Goal: Information Seeking & Learning: Learn about a topic

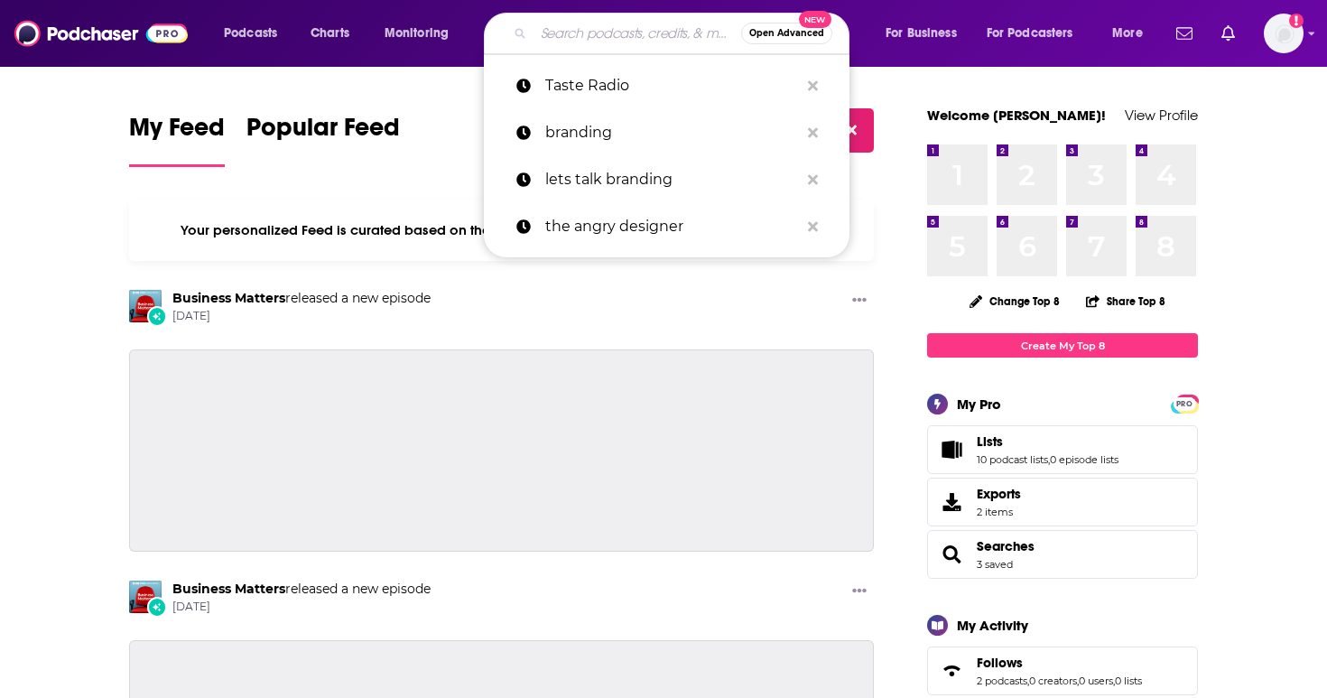
click at [598, 33] on input "Search podcasts, credits, & more..." at bounding box center [638, 33] width 208 height 29
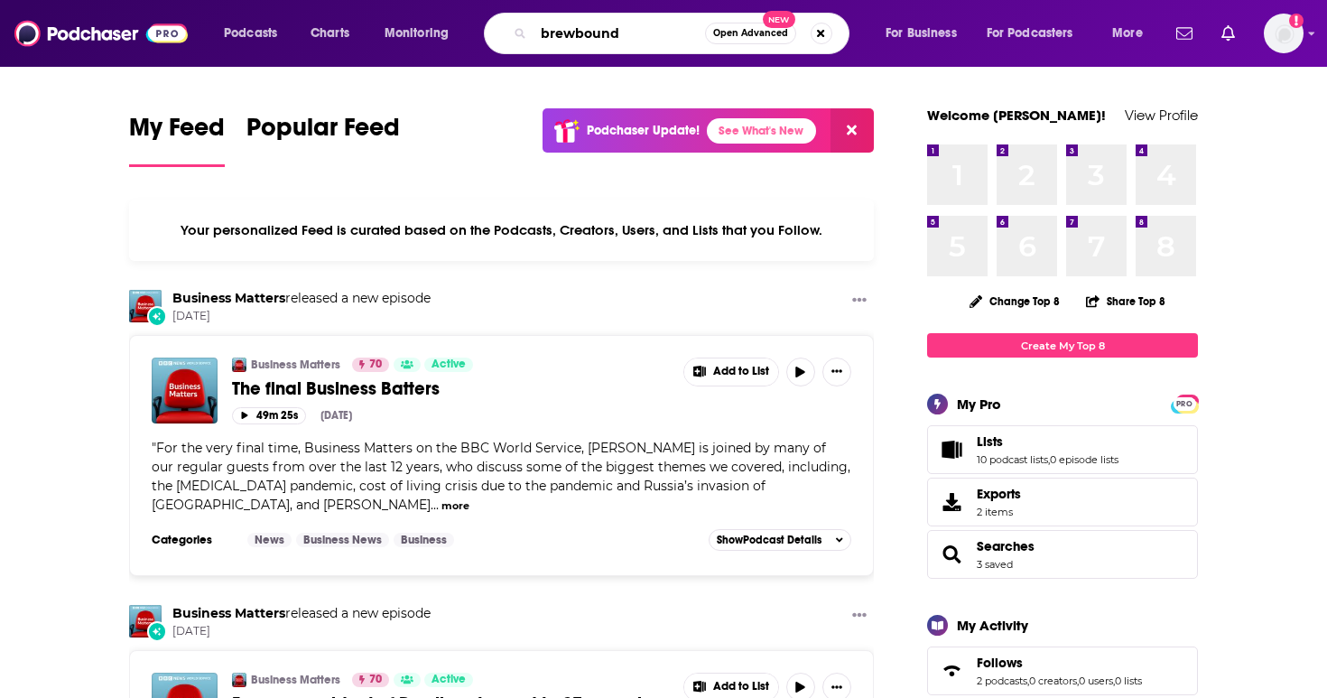
type input "brewbound"
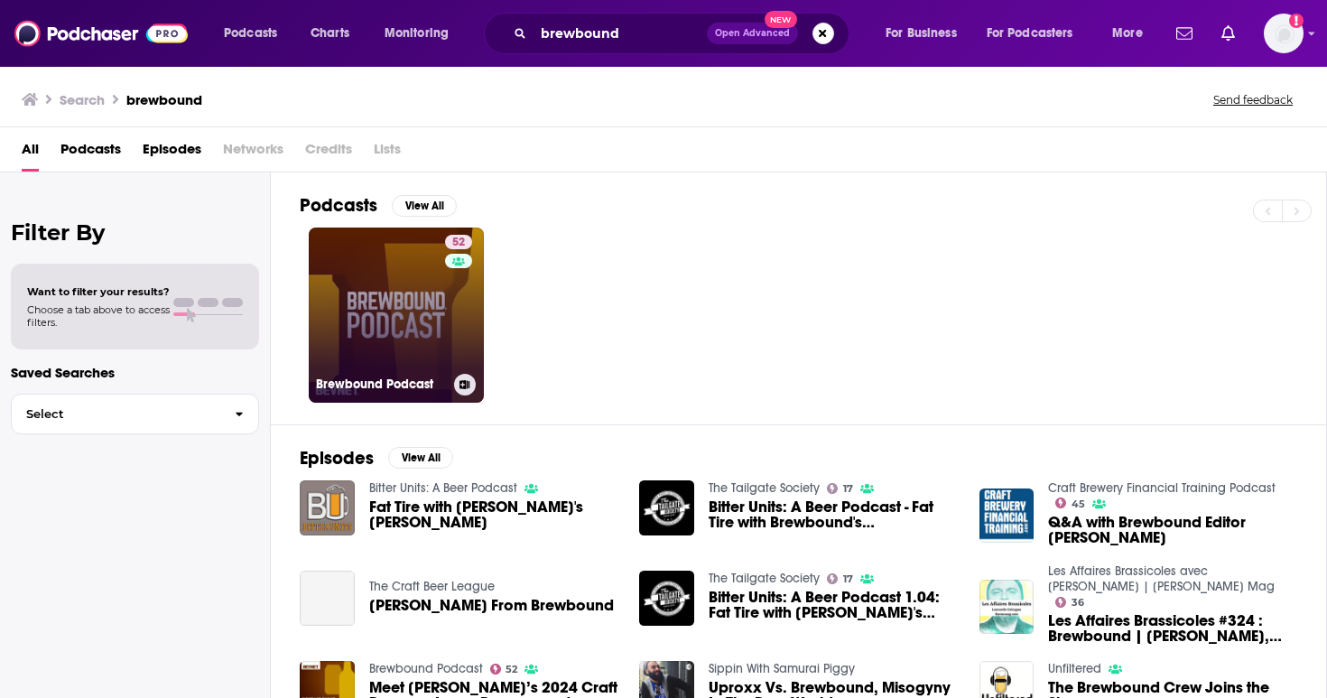
click at [432, 331] on link "52 Brewbound Podcast" at bounding box center [396, 315] width 175 height 175
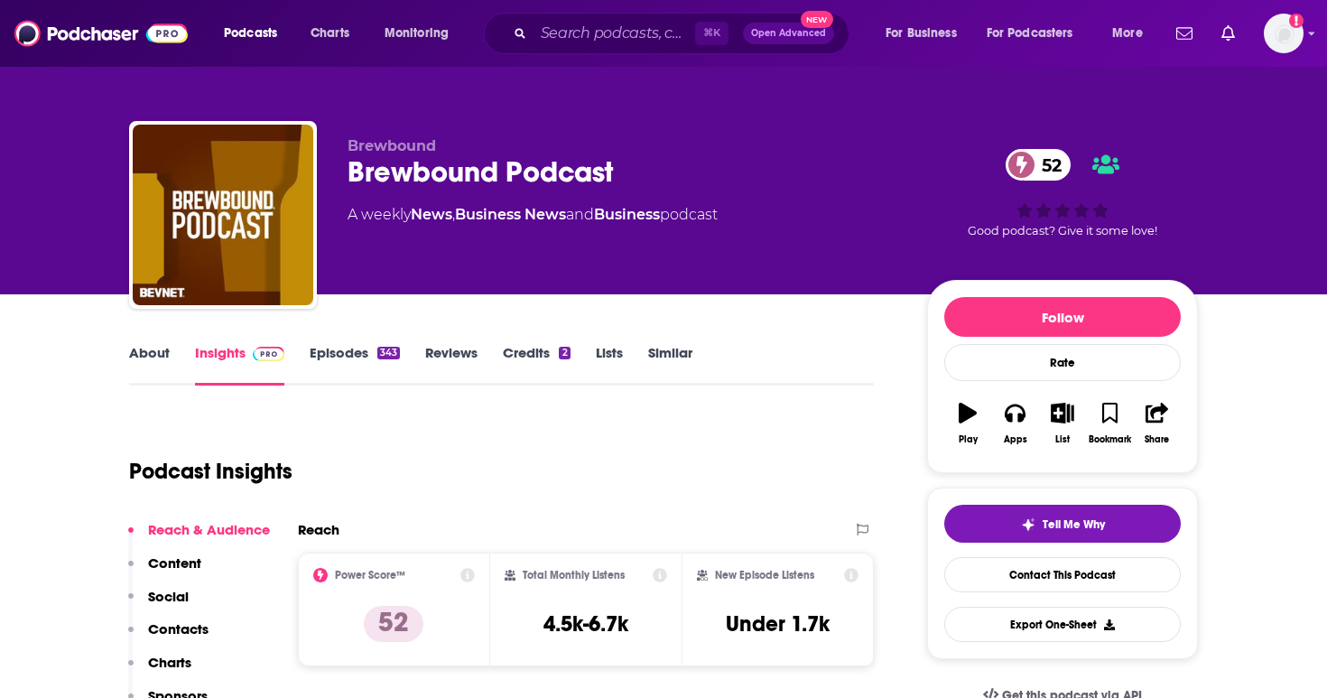
click at [360, 370] on link "Episodes 343" at bounding box center [355, 365] width 90 height 42
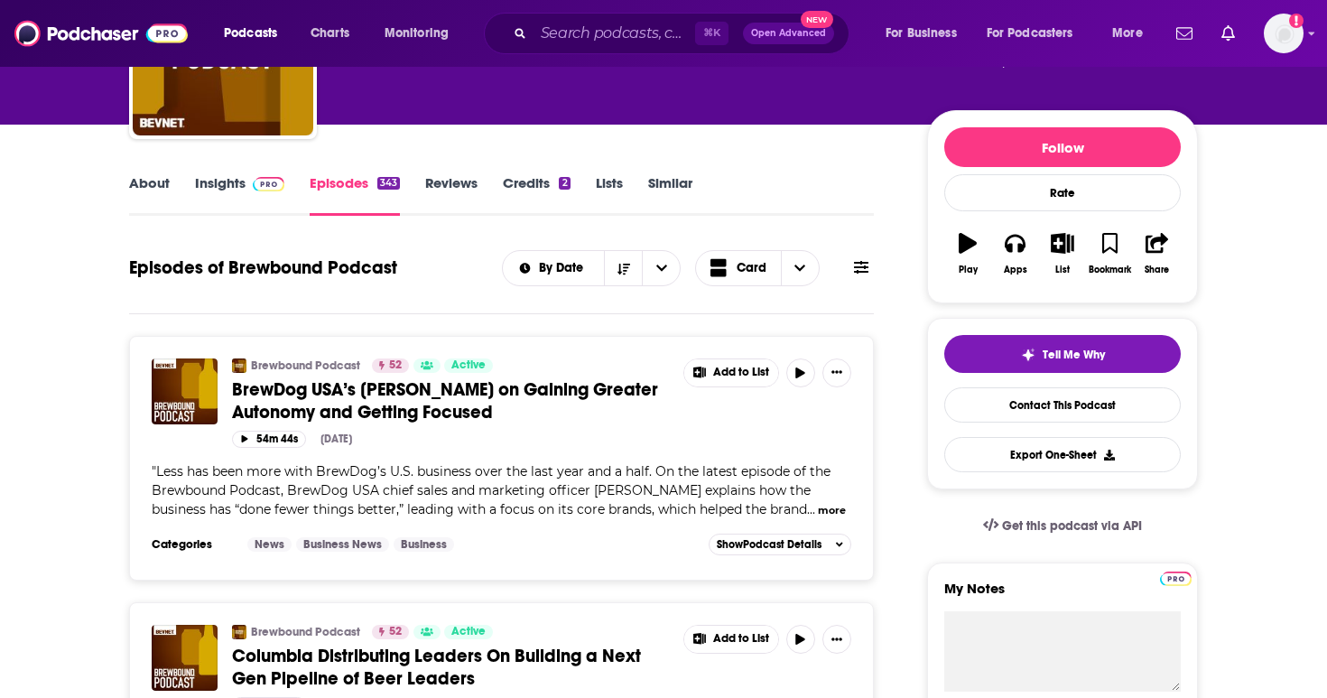
scroll to position [172, 0]
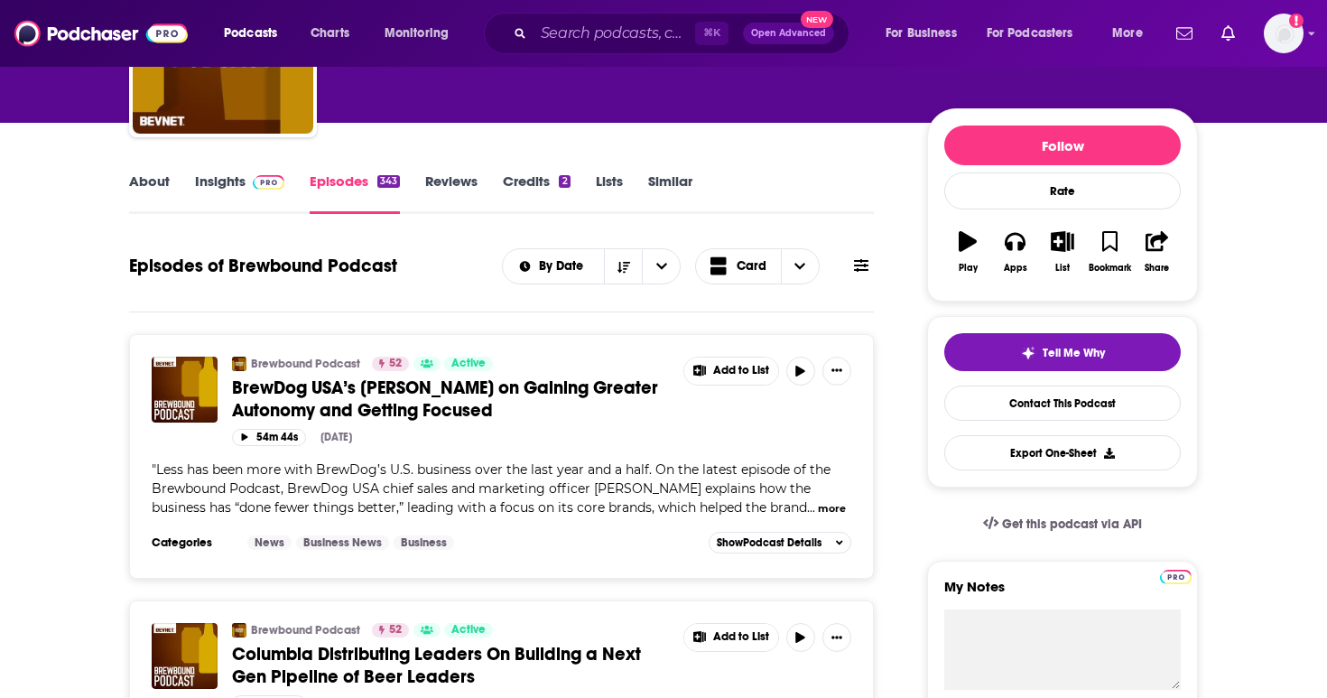
click at [258, 200] on link "Insights" at bounding box center [239, 193] width 89 height 42
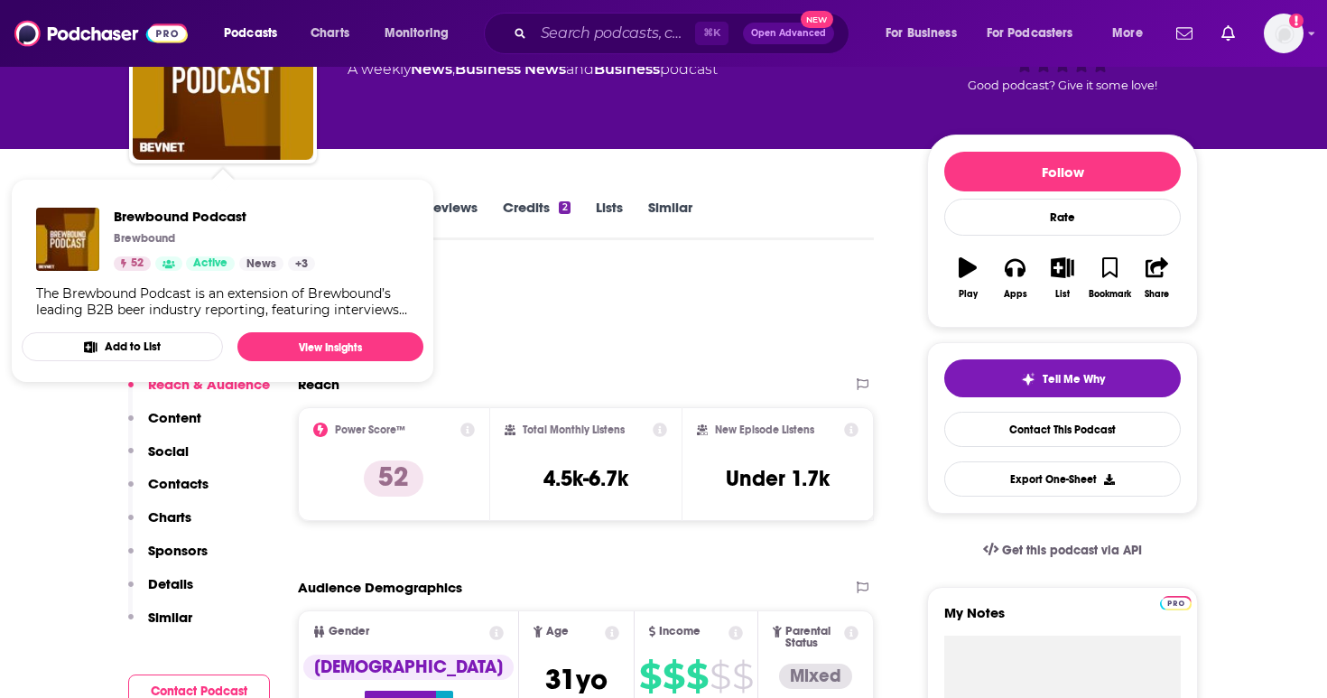
scroll to position [150, 0]
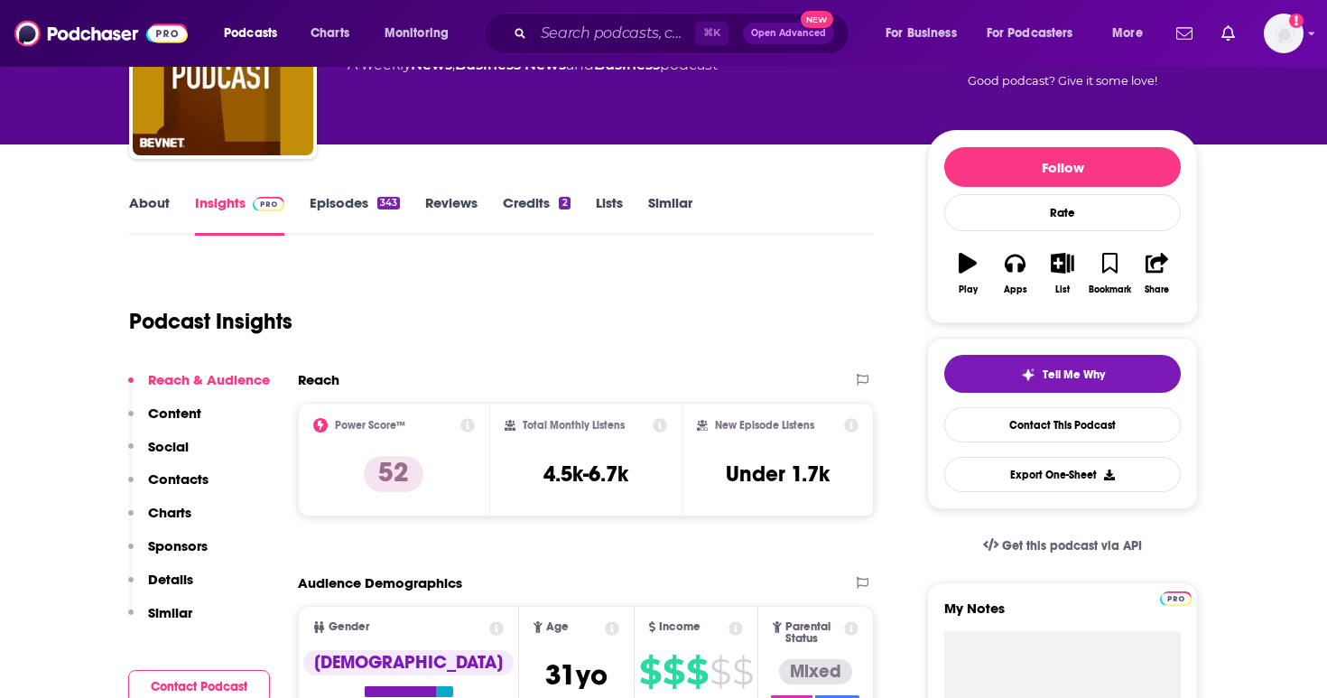
click at [349, 222] on link "Episodes 343" at bounding box center [355, 215] width 90 height 42
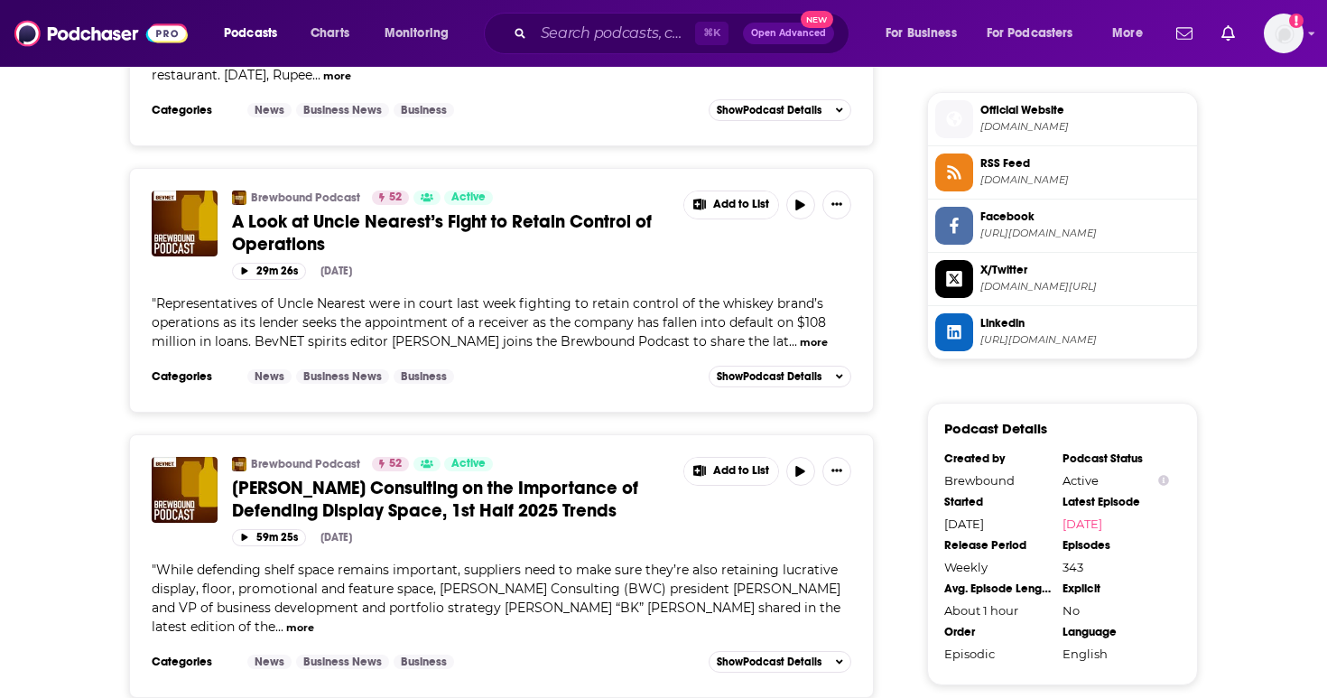
scroll to position [1477, 0]
